Goal: Information Seeking & Learning: Learn about a topic

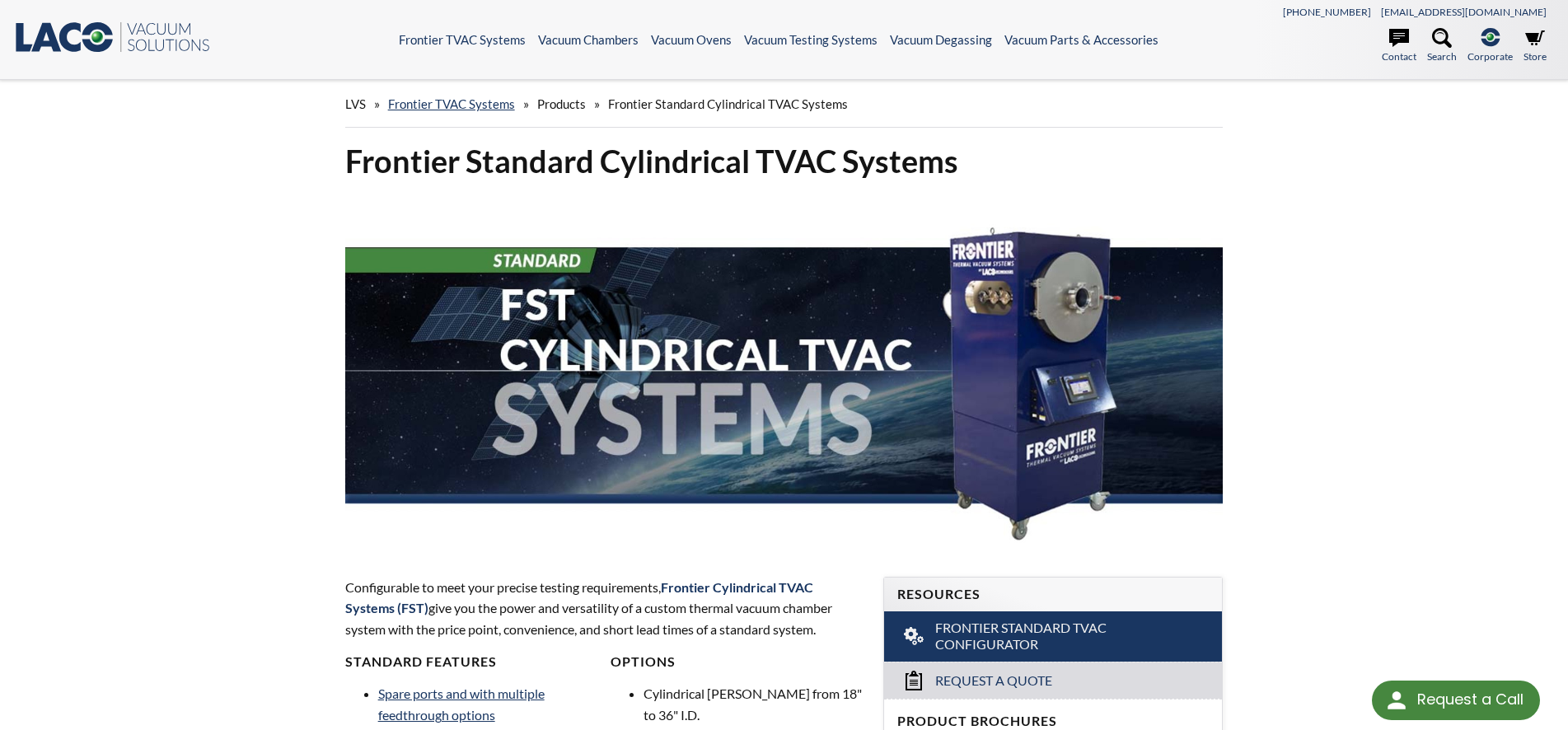
scroll to position [1211, 0]
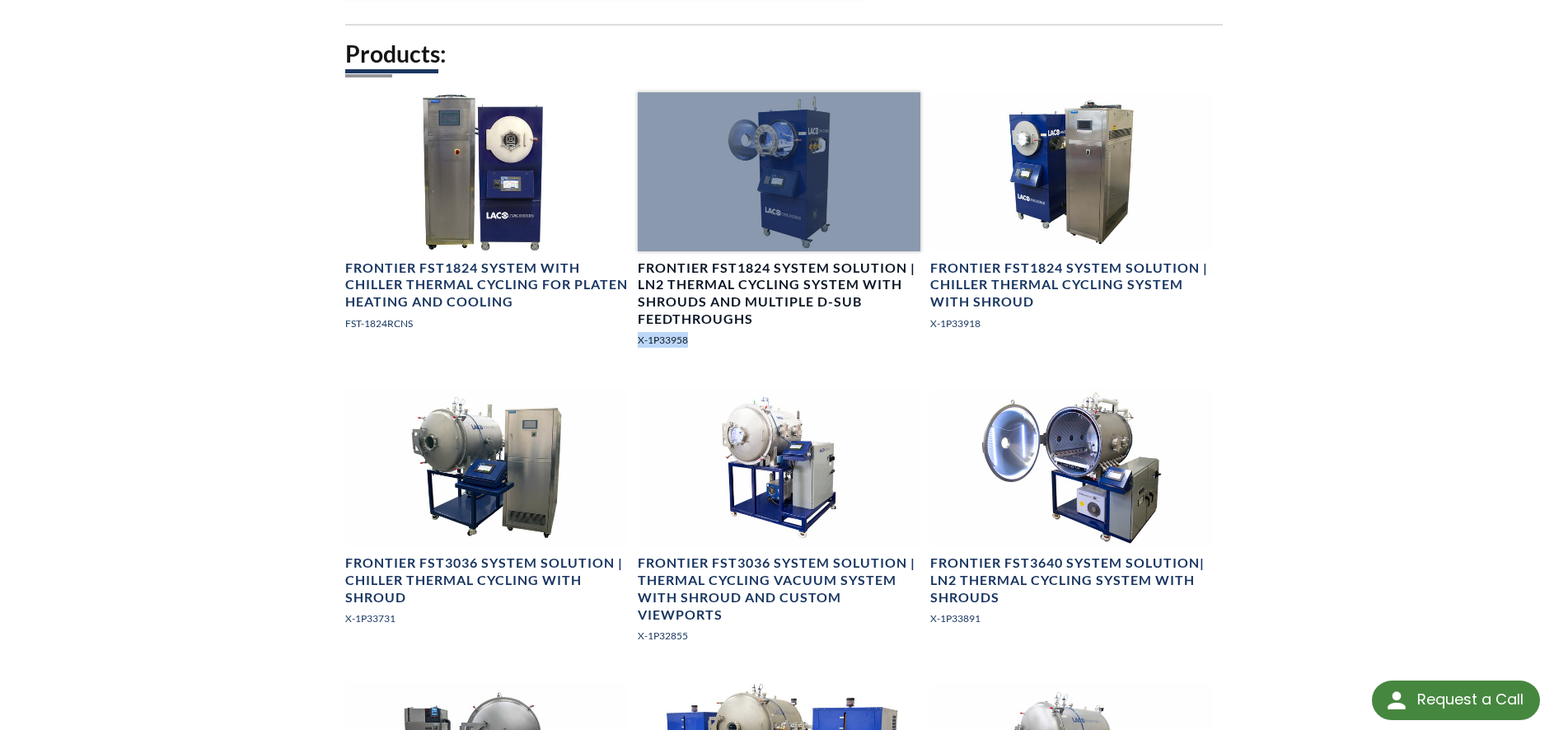
click at [803, 201] on div at bounding box center [779, 172] width 283 height 159
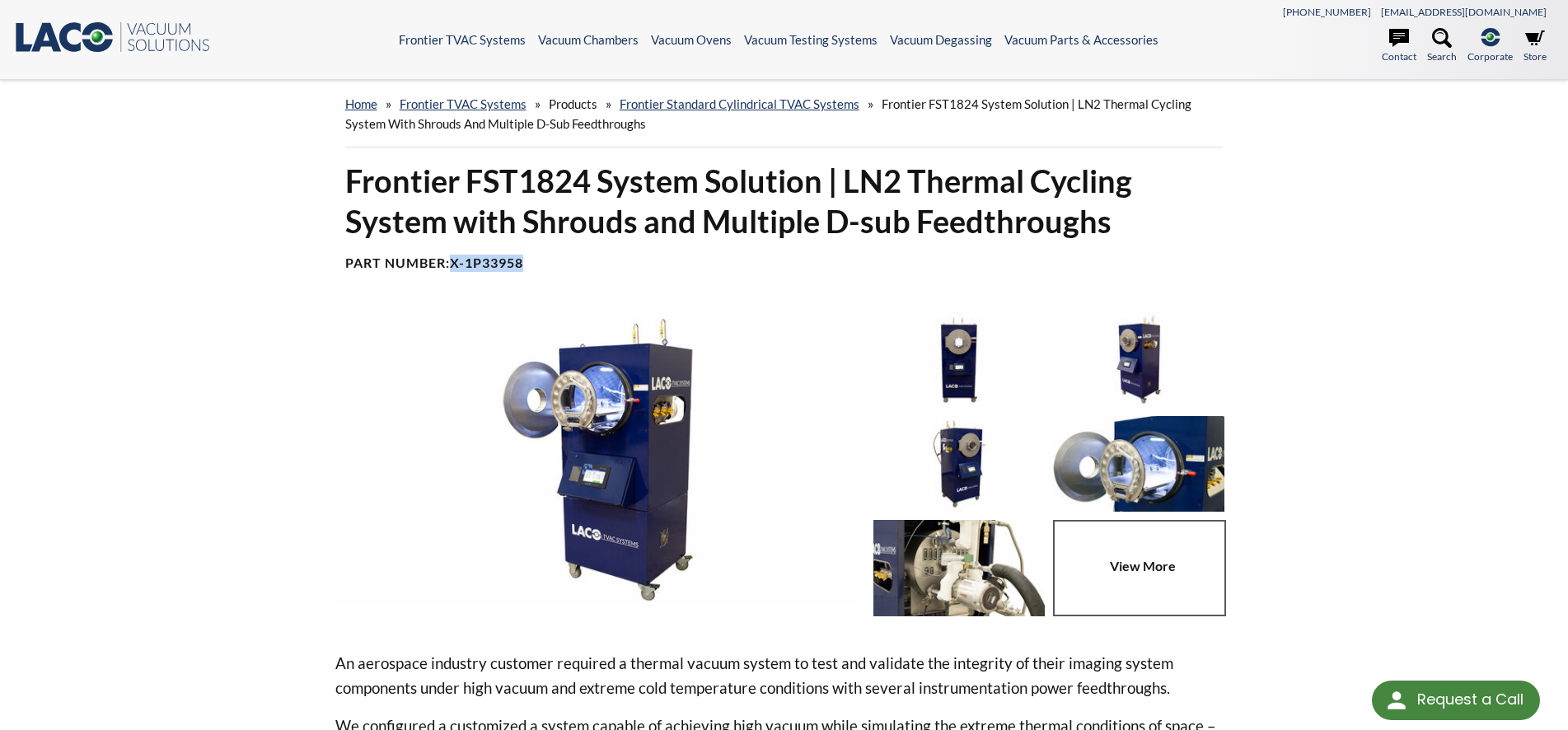
drag, startPoint x: 525, startPoint y: 263, endPoint x: 455, endPoint y: 264, distance: 70.0
click at [455, 264] on b "X-1P33958" at bounding box center [486, 262] width 73 height 16
copy b "X-1P33958"
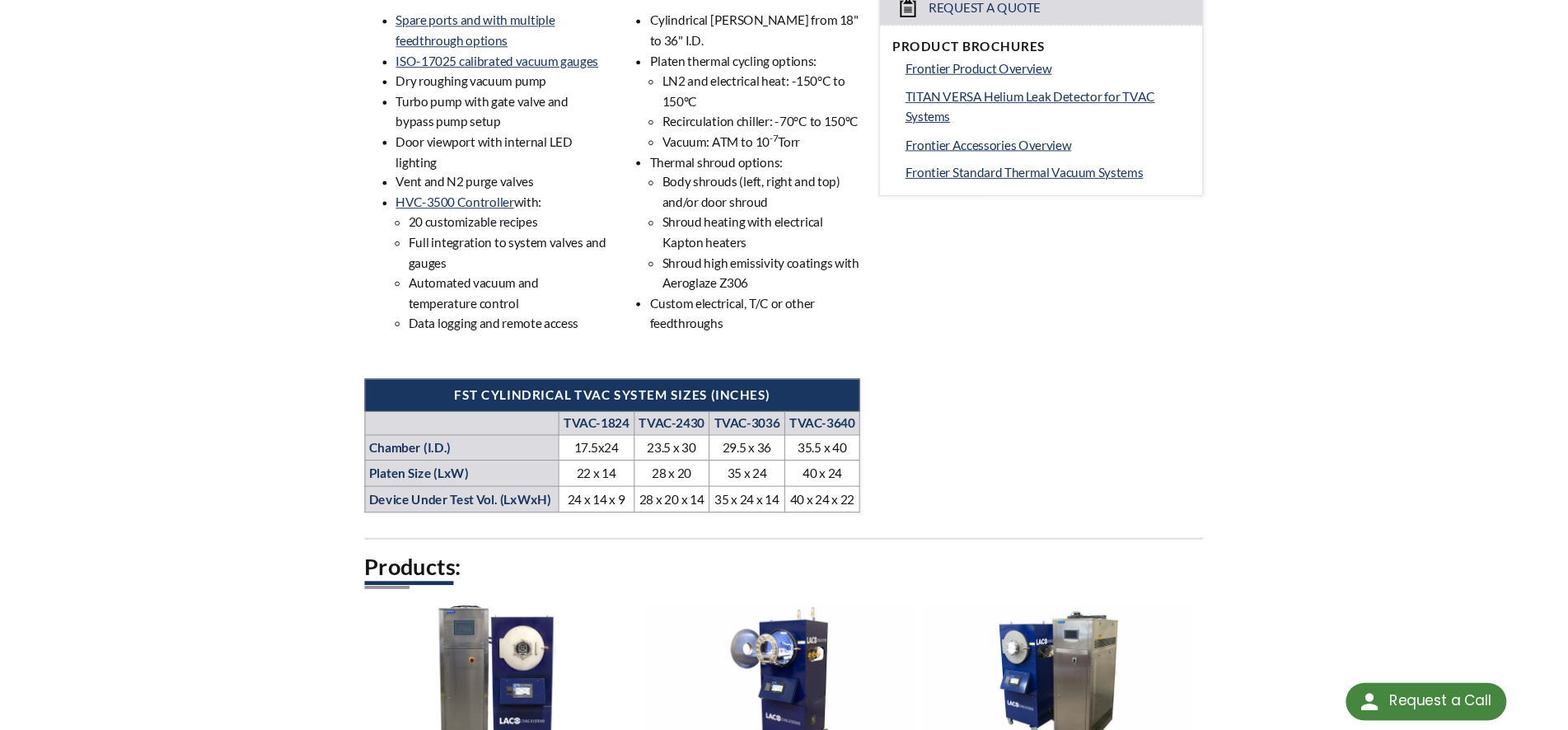
scroll to position [1176, 0]
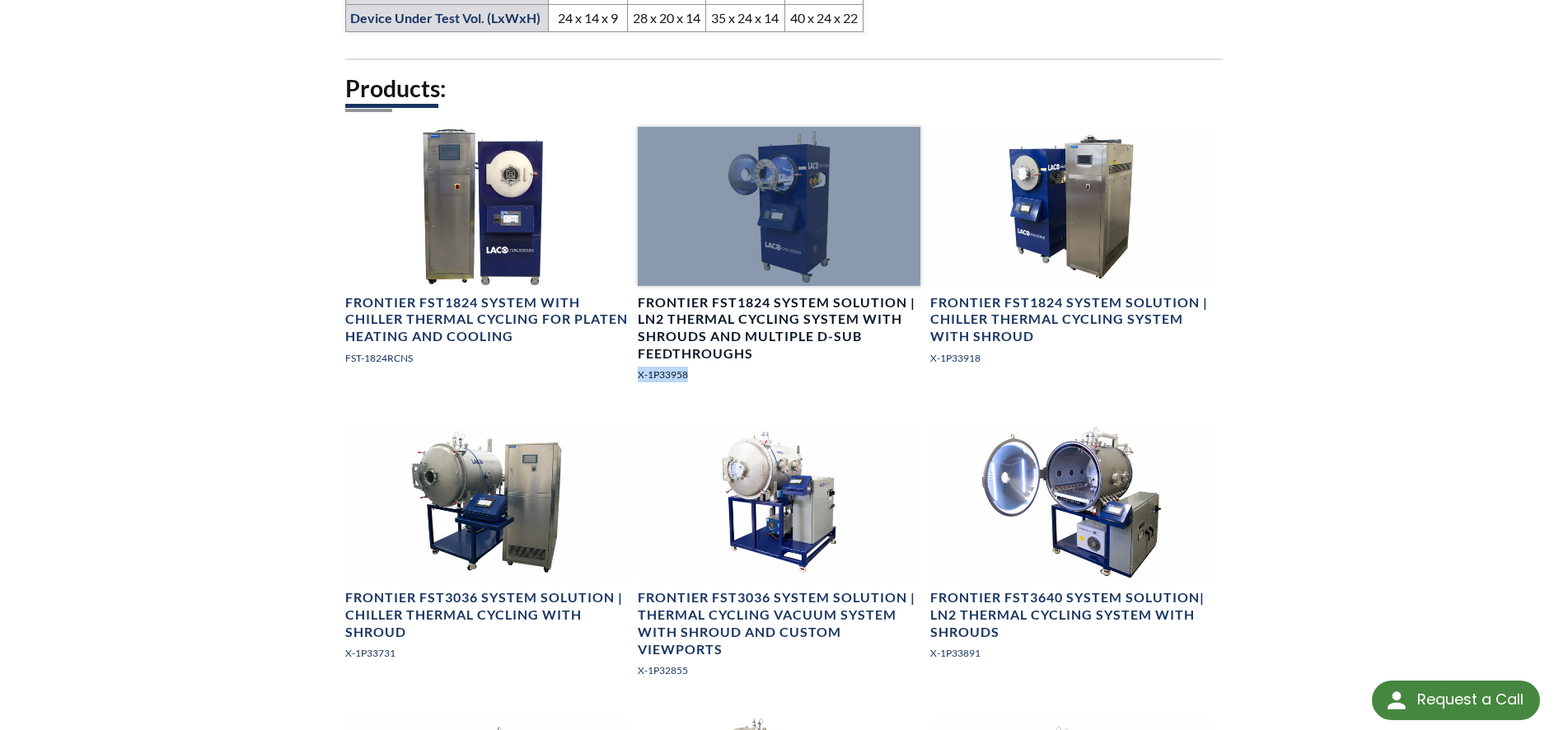
click at [786, 236] on div at bounding box center [779, 207] width 283 height 159
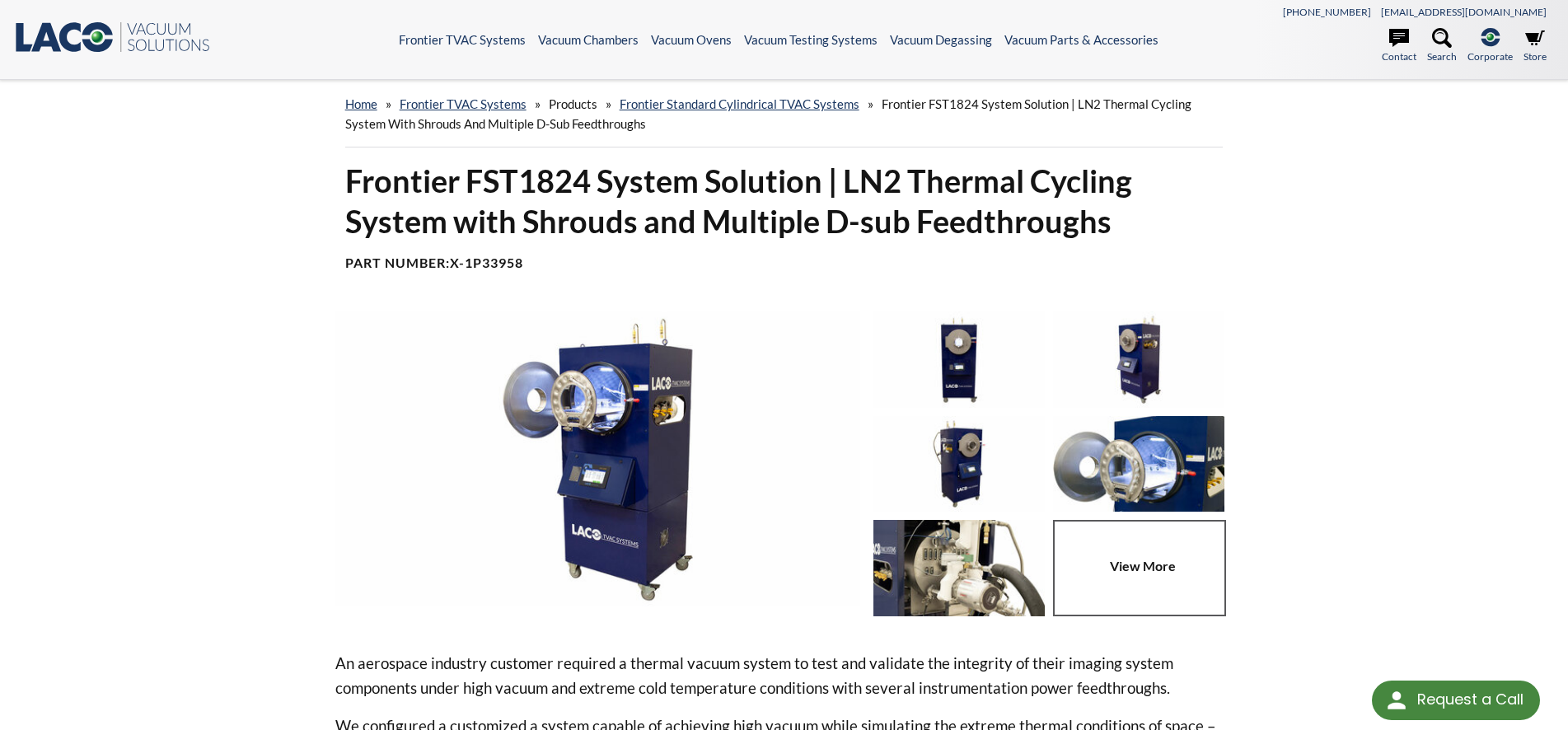
click at [975, 578] on img at bounding box center [959, 567] width 171 height 95
